Goal: Use online tool/utility: Utilize a website feature to perform a specific function

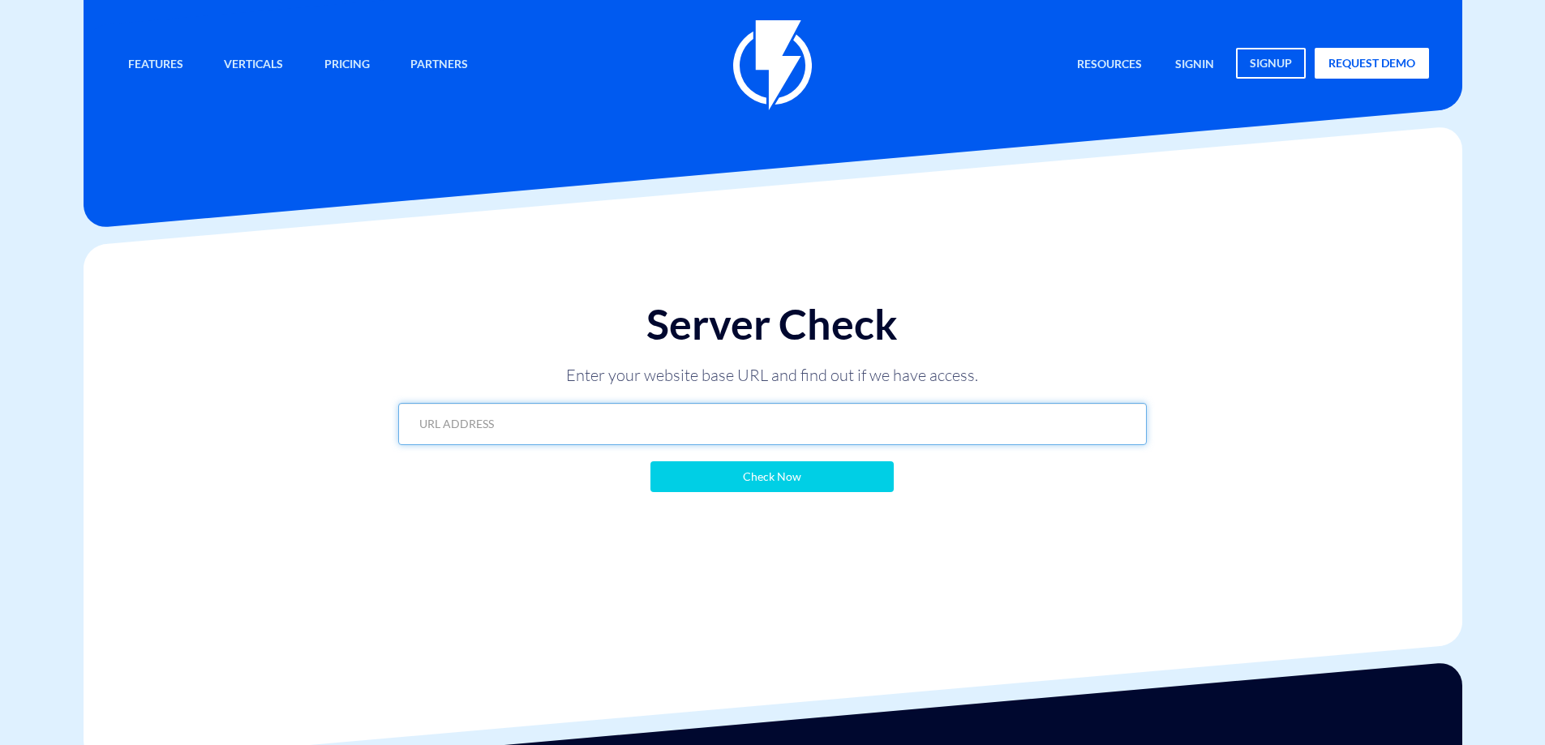
click at [762, 412] on input "text" at bounding box center [772, 424] width 749 height 42
paste input "[URL][DOMAIN_NAME]"
type input "https://hairline.co.il/"
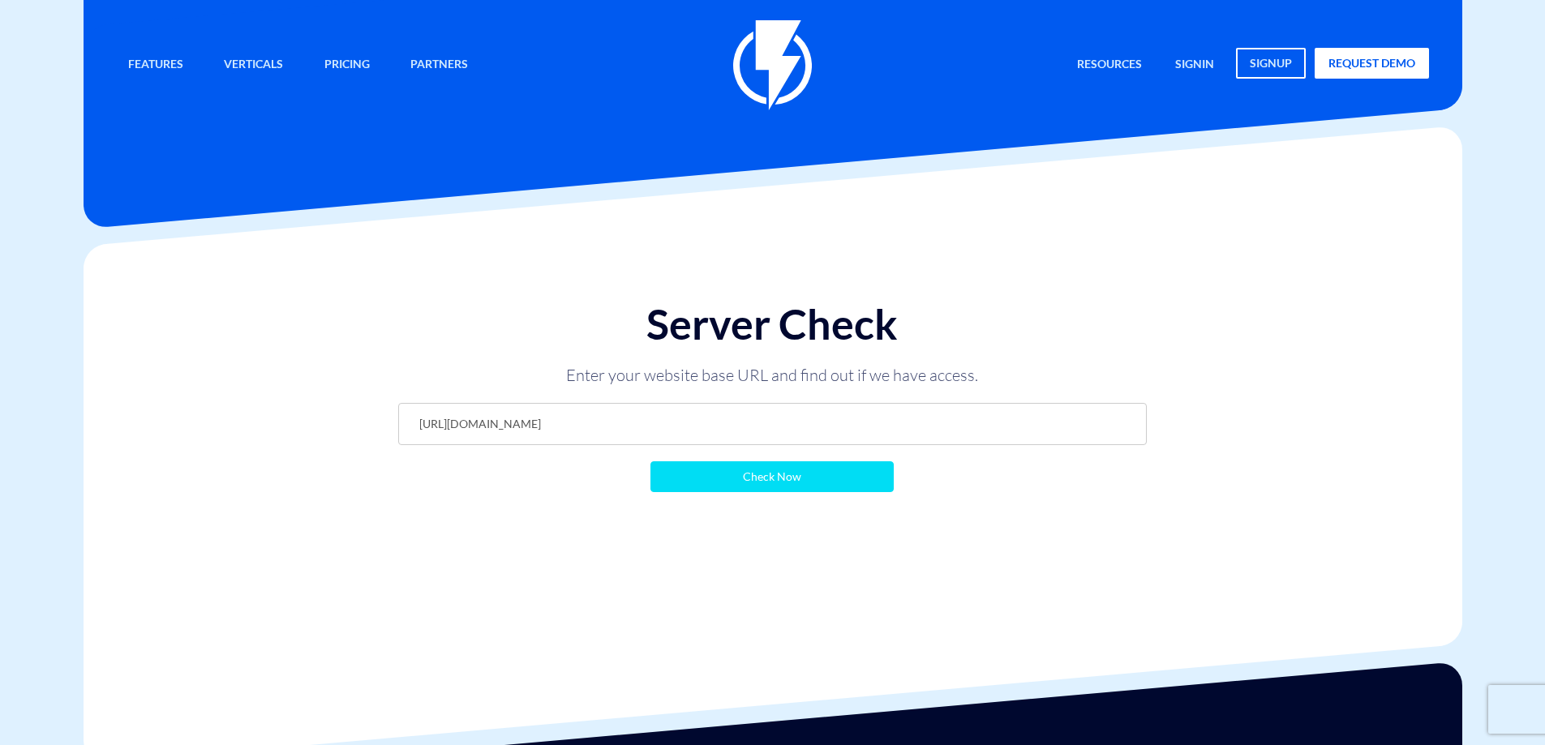
click at [782, 492] on input "Check Now" at bounding box center [772, 477] width 243 height 31
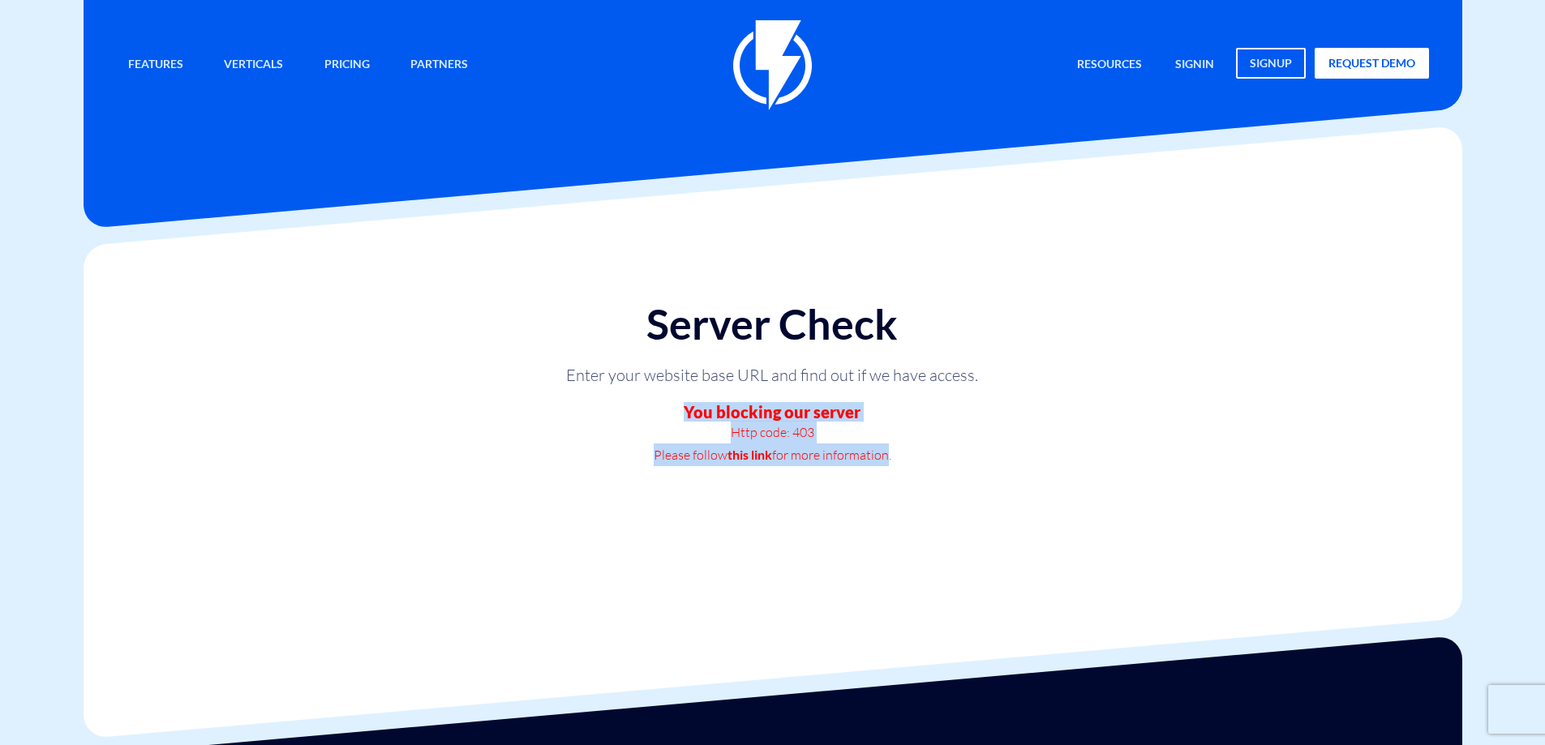
drag, startPoint x: 688, startPoint y: 412, endPoint x: 882, endPoint y: 473, distance: 204.0
click at [882, 473] on div "Server Check Enter your website base URL and find out if we have access. You bl…" at bounding box center [772, 383] width 781 height 197
click at [882, 474] on div "Server Check Enter your website base URL and find out if we have access. You bl…" at bounding box center [772, 383] width 781 height 197
click at [964, 354] on div "Server Check Enter your website base URL and find out if we have access. You bl…" at bounding box center [772, 383] width 781 height 197
drag, startPoint x: 715, startPoint y: 423, endPoint x: 849, endPoint y: 436, distance: 135.2
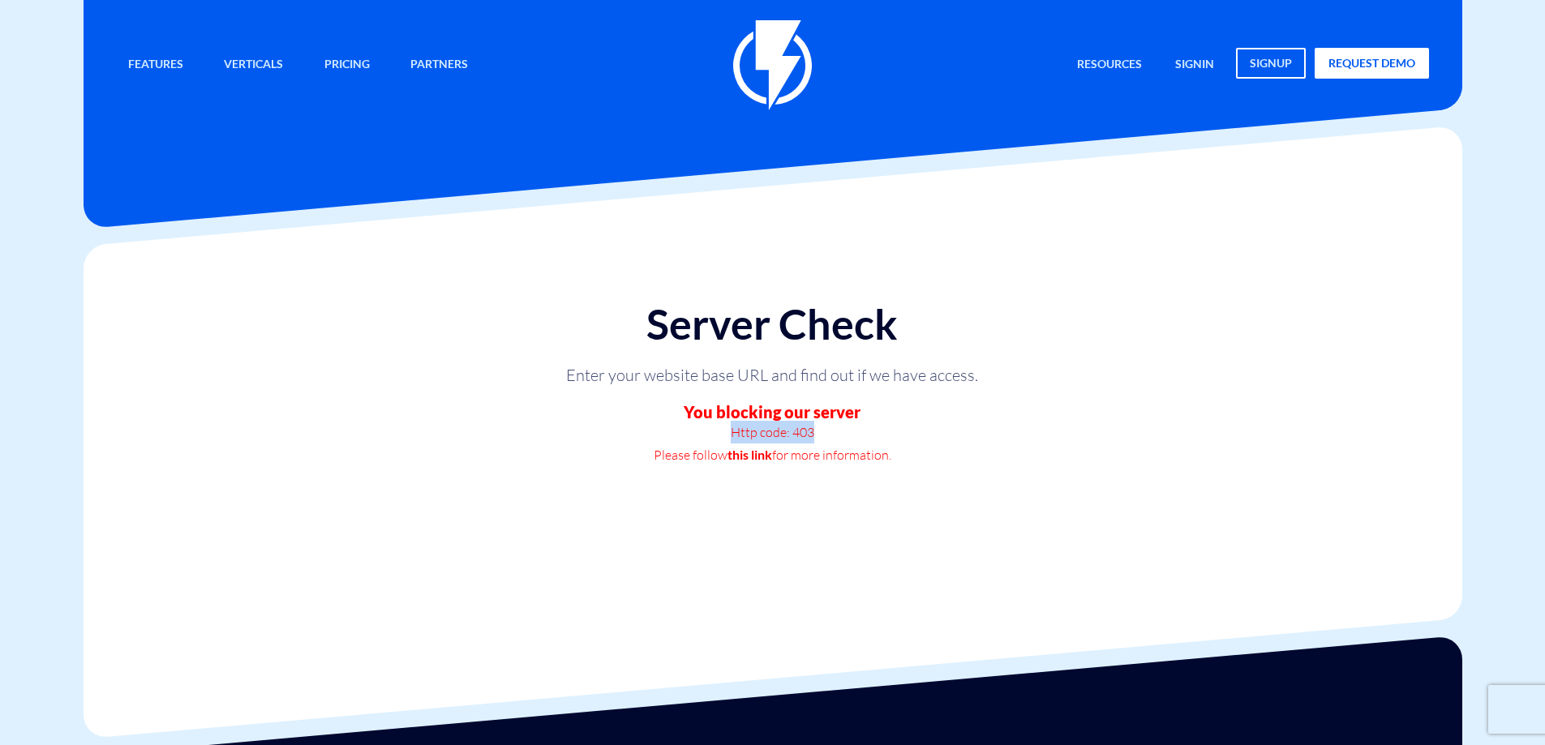
click at [849, 436] on p "Http code: 403" at bounding box center [772, 432] width 487 height 23
click at [849, 435] on p "Http code: 403" at bounding box center [772, 432] width 487 height 23
click at [927, 324] on h1 "Server Check" at bounding box center [772, 324] width 749 height 46
drag, startPoint x: 563, startPoint y: 384, endPoint x: 956, endPoint y: 452, distance: 399.1
click at [956, 452] on div "Server Check Enter your website base URL and find out if we have access. You bl…" at bounding box center [772, 383] width 781 height 197
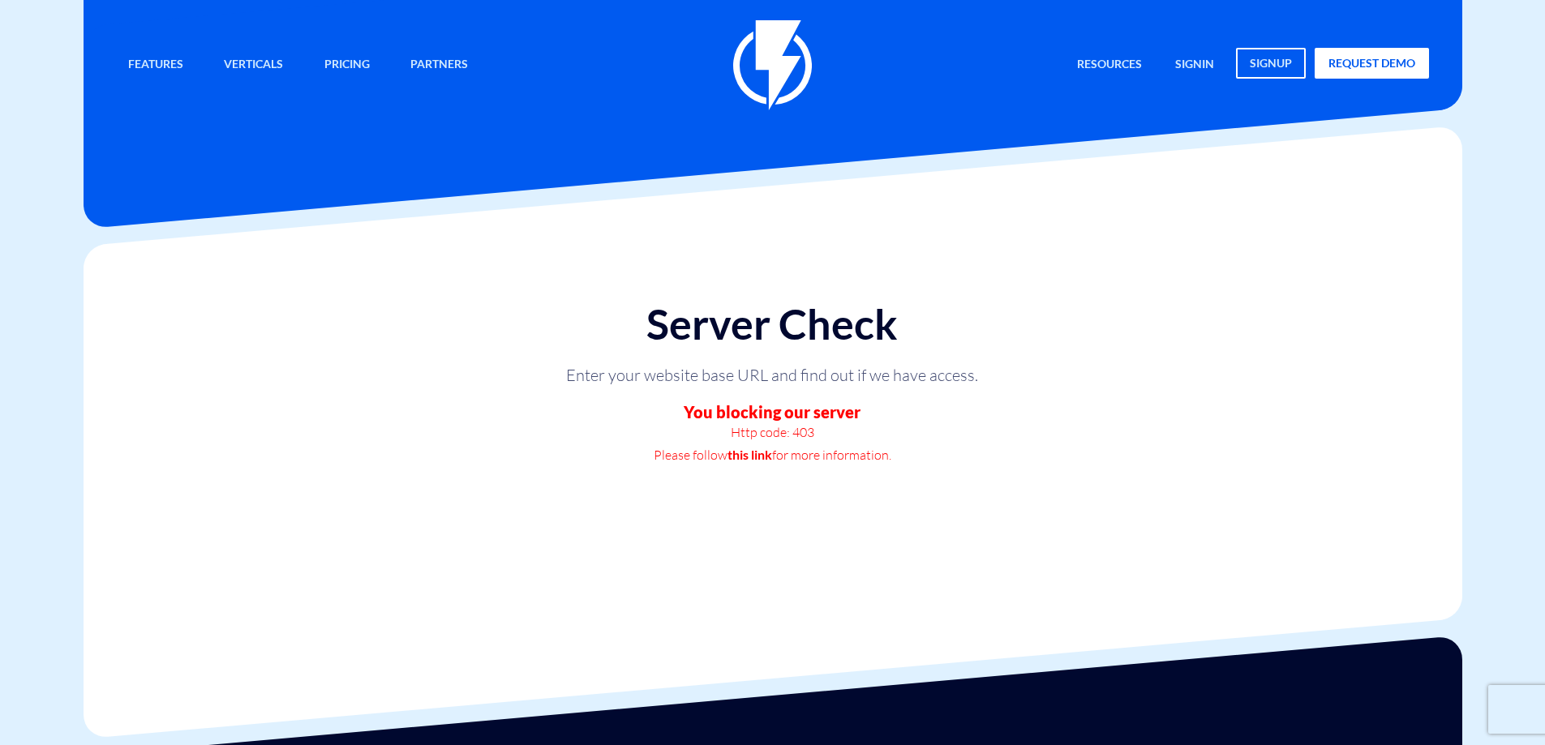
click at [956, 452] on p "Please follow this link for more information." at bounding box center [772, 455] width 487 height 23
drag, startPoint x: 711, startPoint y: 416, endPoint x: 919, endPoint y: 456, distance: 212.2
click at [919, 456] on div "Server Check Enter your website base URL and find out if we have access. You bl…" at bounding box center [772, 383] width 781 height 197
click at [919, 456] on p "Please follow this link for more information." at bounding box center [772, 455] width 487 height 23
drag, startPoint x: 793, startPoint y: 436, endPoint x: 886, endPoint y: 425, distance: 93.1
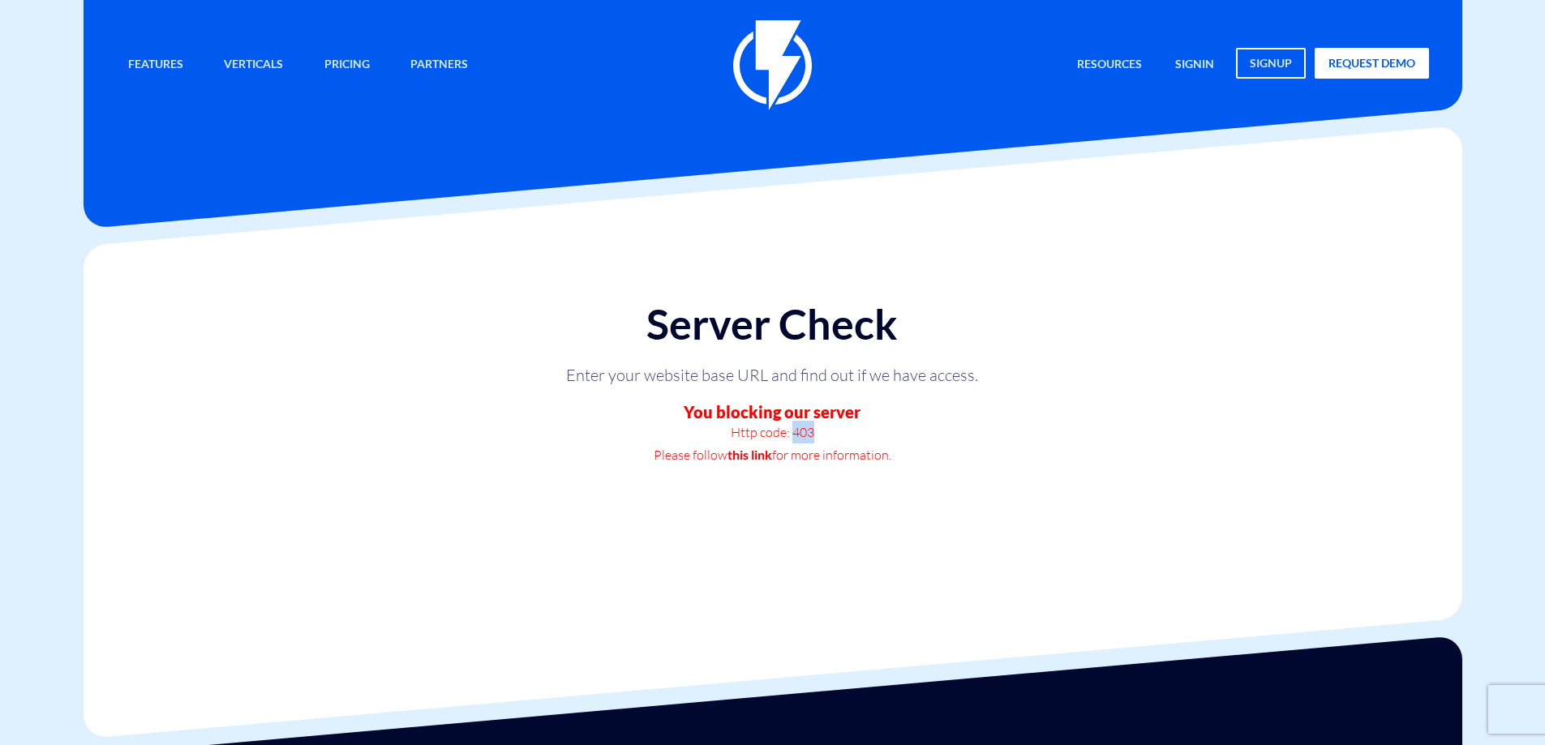
click at [886, 425] on p "Http code: 403" at bounding box center [772, 432] width 487 height 23
copy p "403"
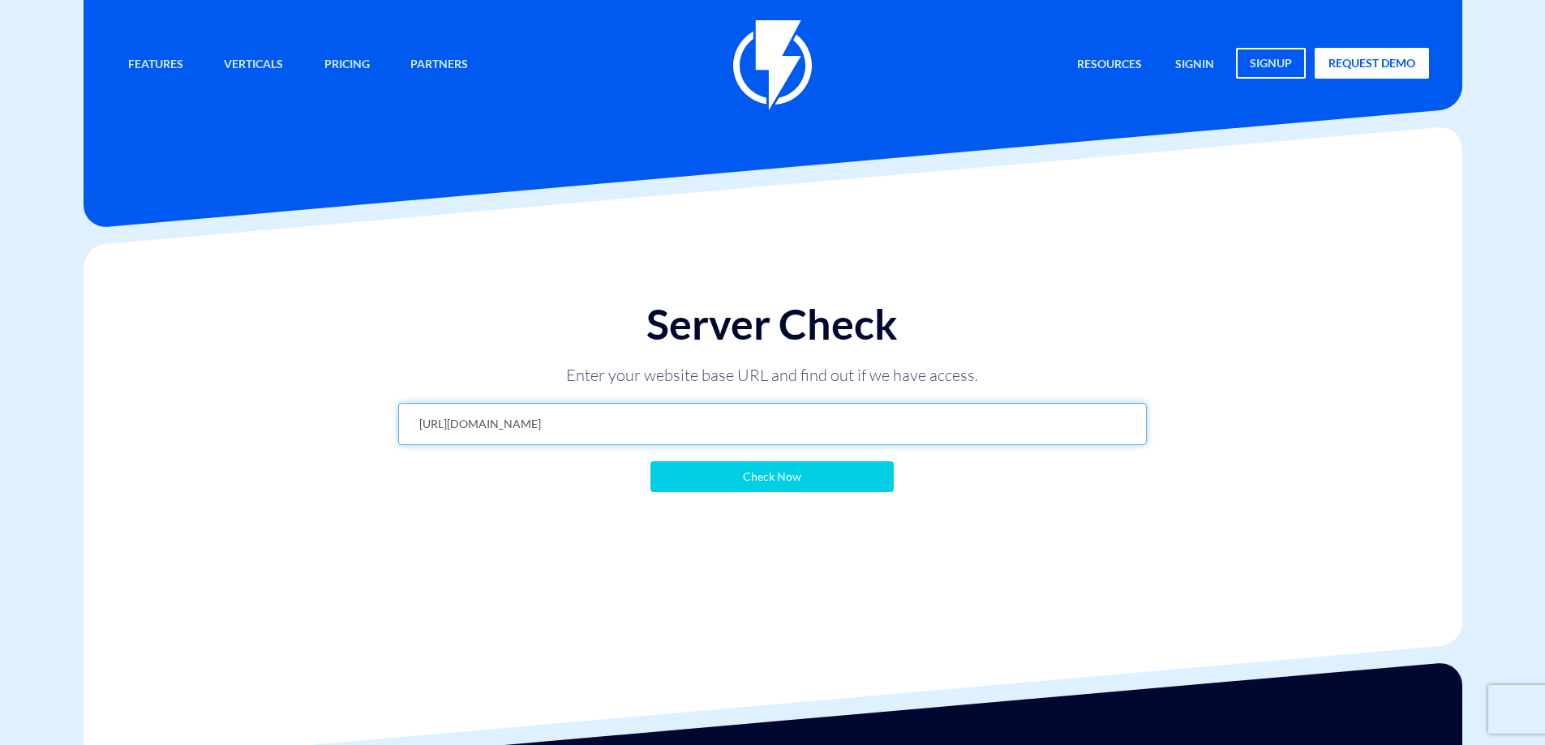
click at [680, 435] on input "[URL][DOMAIN_NAME]" at bounding box center [772, 424] width 749 height 42
click at [678, 433] on input "https://hairline.co.il/" at bounding box center [772, 424] width 749 height 42
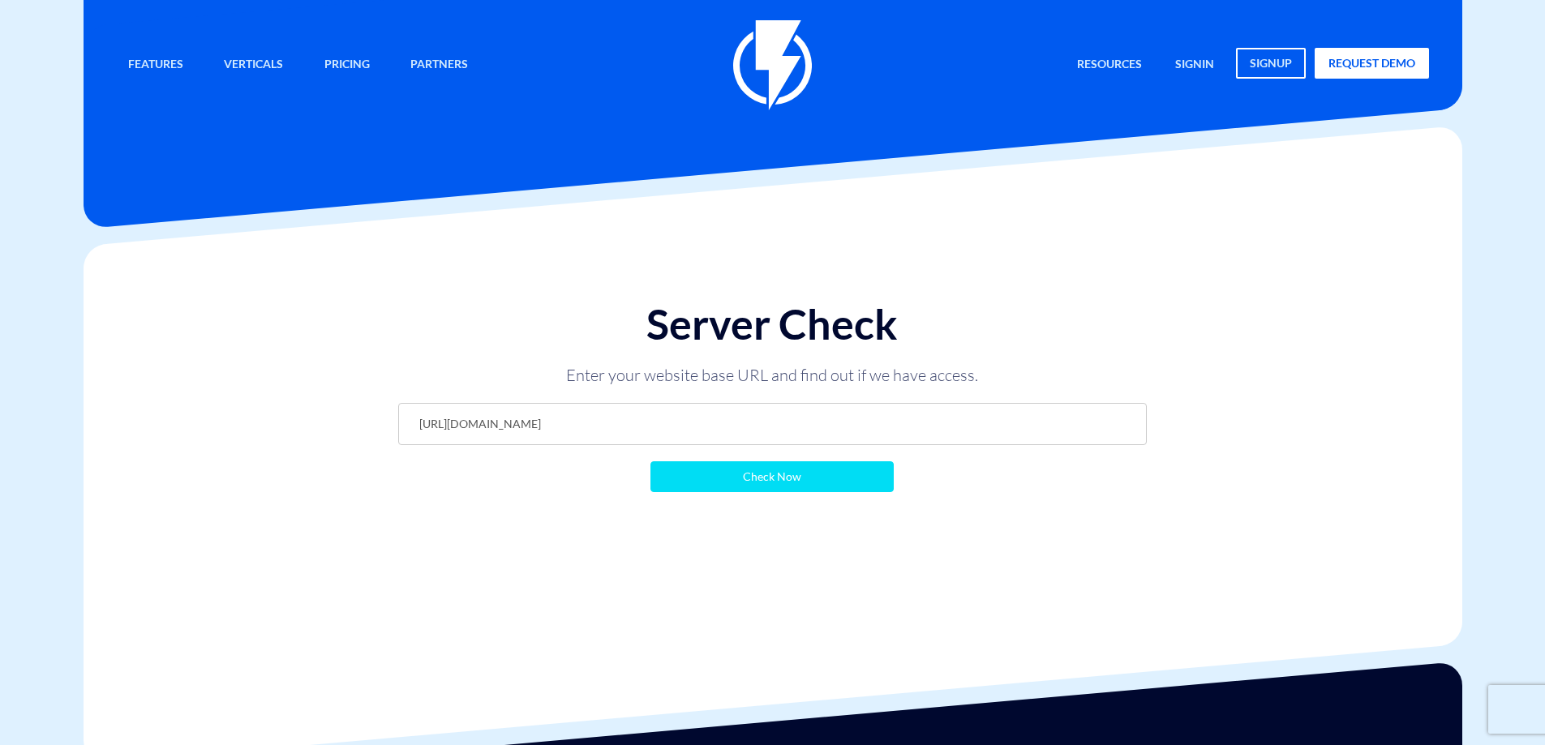
click at [706, 491] on input "Check Now" at bounding box center [772, 477] width 243 height 31
click at [701, 479] on input "Check Now" at bounding box center [772, 477] width 243 height 31
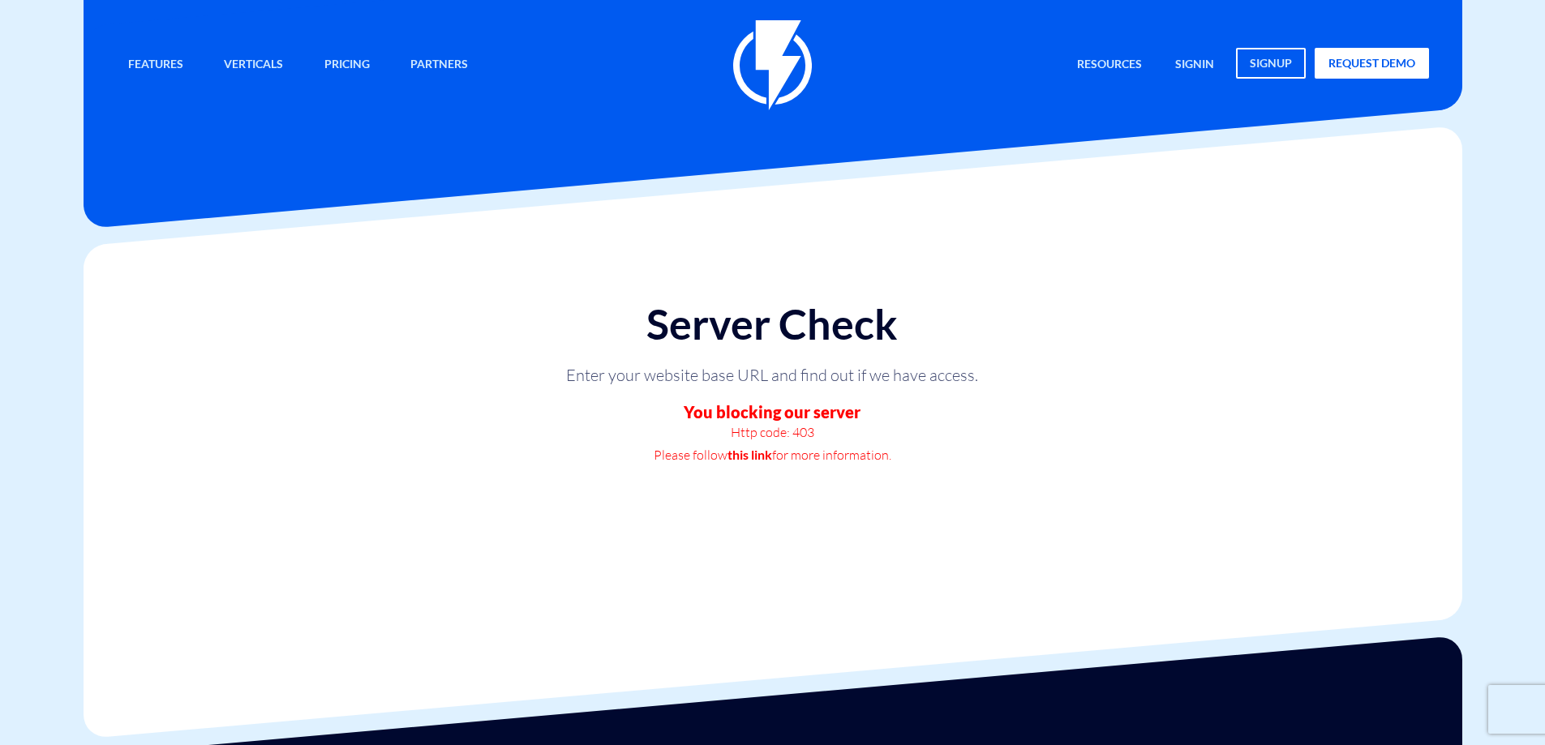
click at [673, 498] on div "Server Check Enter your website base URL and find out if we have access. You bl…" at bounding box center [772, 411] width 1403 height 335
drag, startPoint x: 765, startPoint y: 456, endPoint x: 781, endPoint y: 449, distance: 17.8
click at [764, 456] on link "this link" at bounding box center [750, 455] width 45 height 23
